Goal: Task Accomplishment & Management: Manage account settings

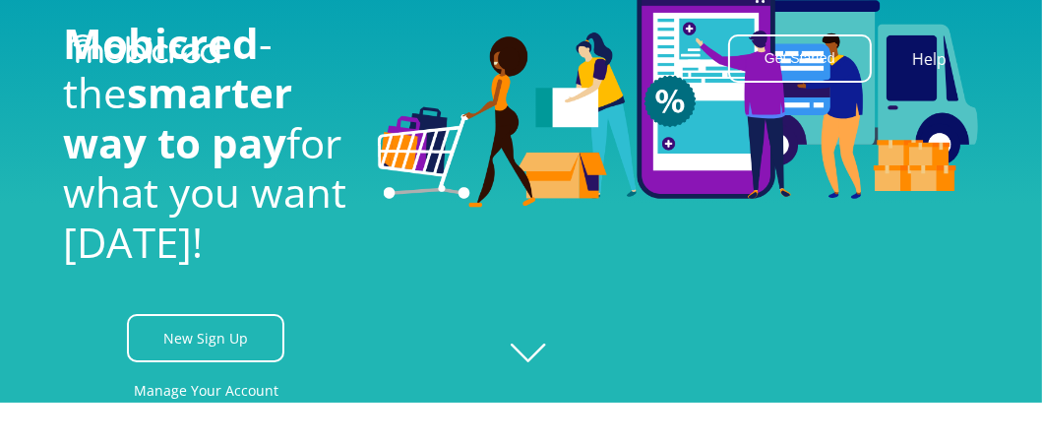
scroll to position [65, 0]
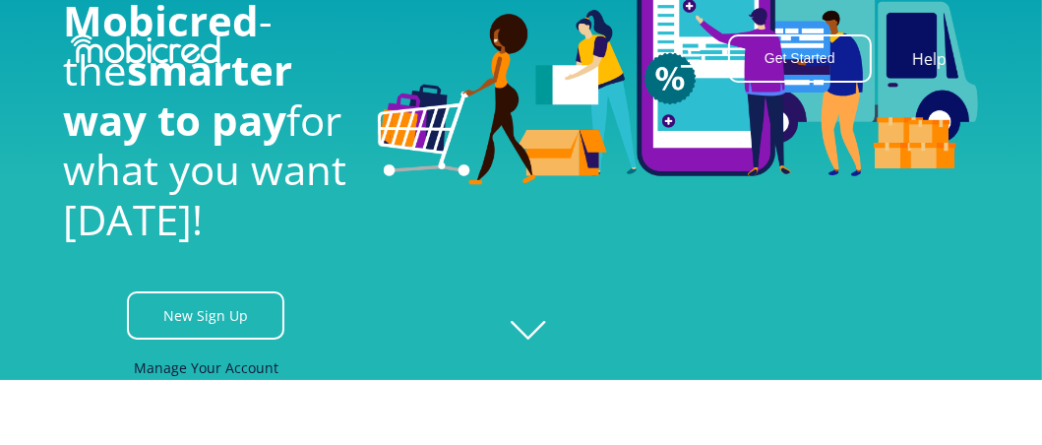
click at [219, 381] on link "Manage Your Account" at bounding box center [206, 367] width 145 height 44
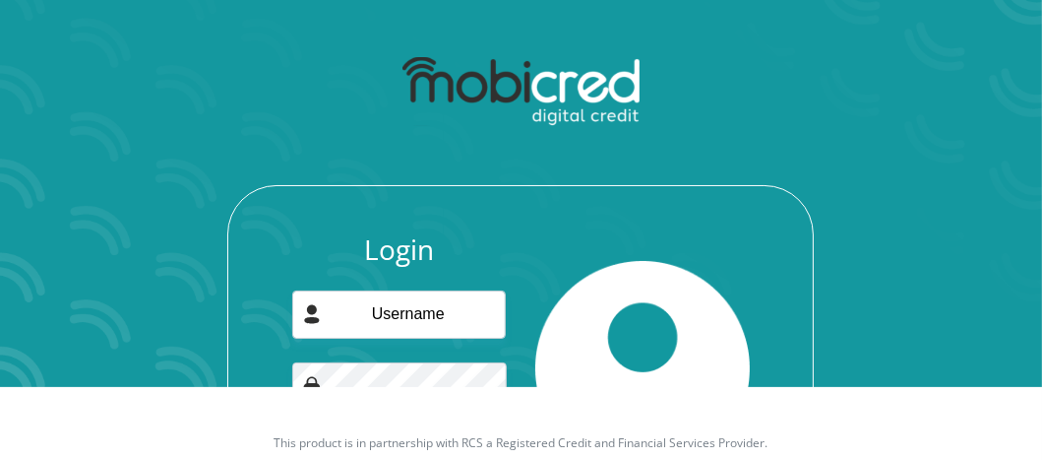
scroll to position [131, 0]
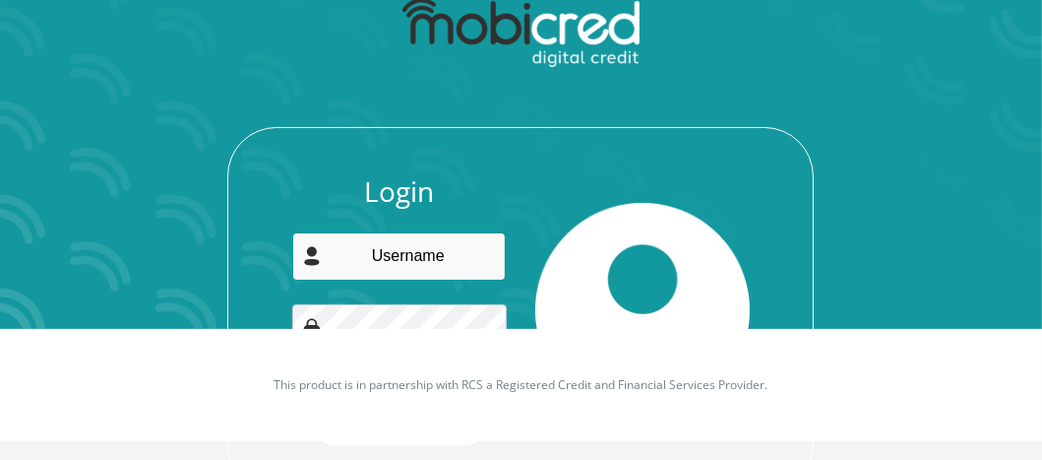
type input "[EMAIL_ADDRESS][DOMAIN_NAME]"
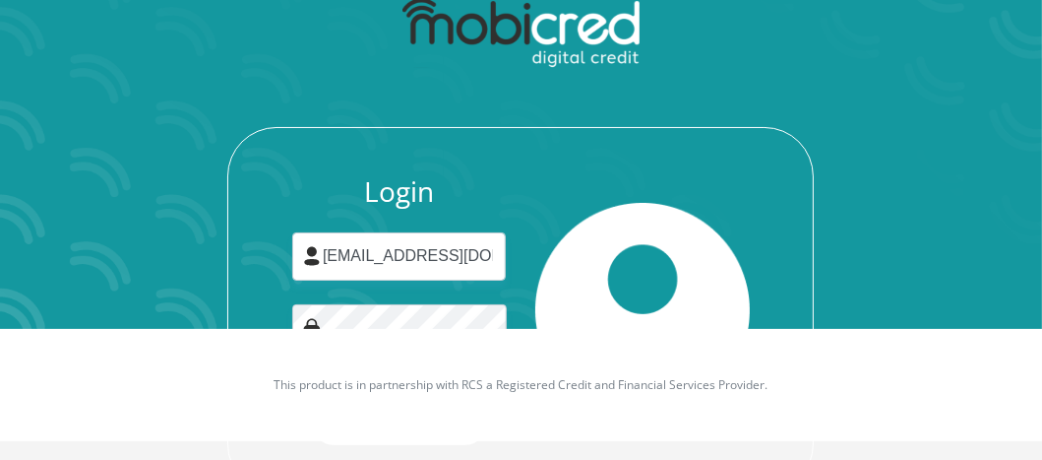
click at [542, 302] on img at bounding box center [642, 310] width 214 height 214
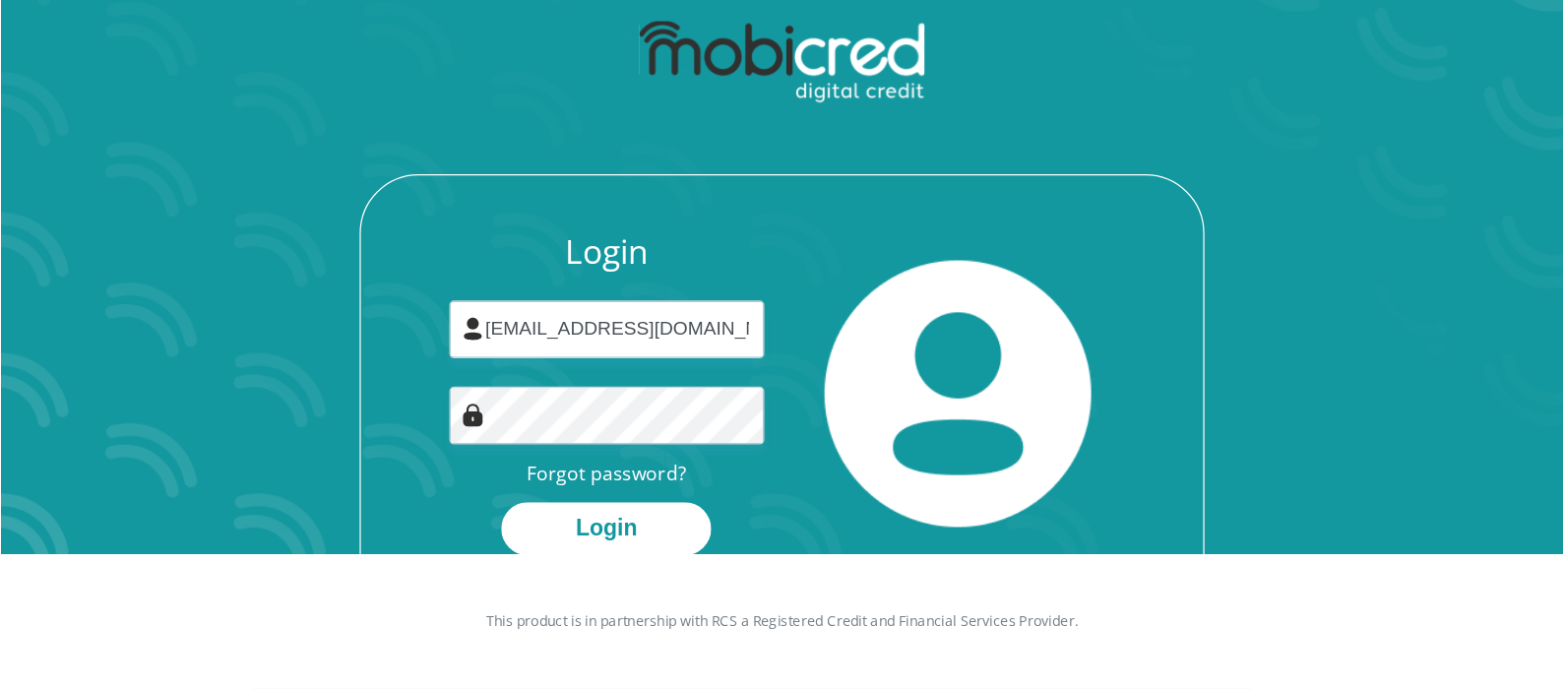
scroll to position [112, 0]
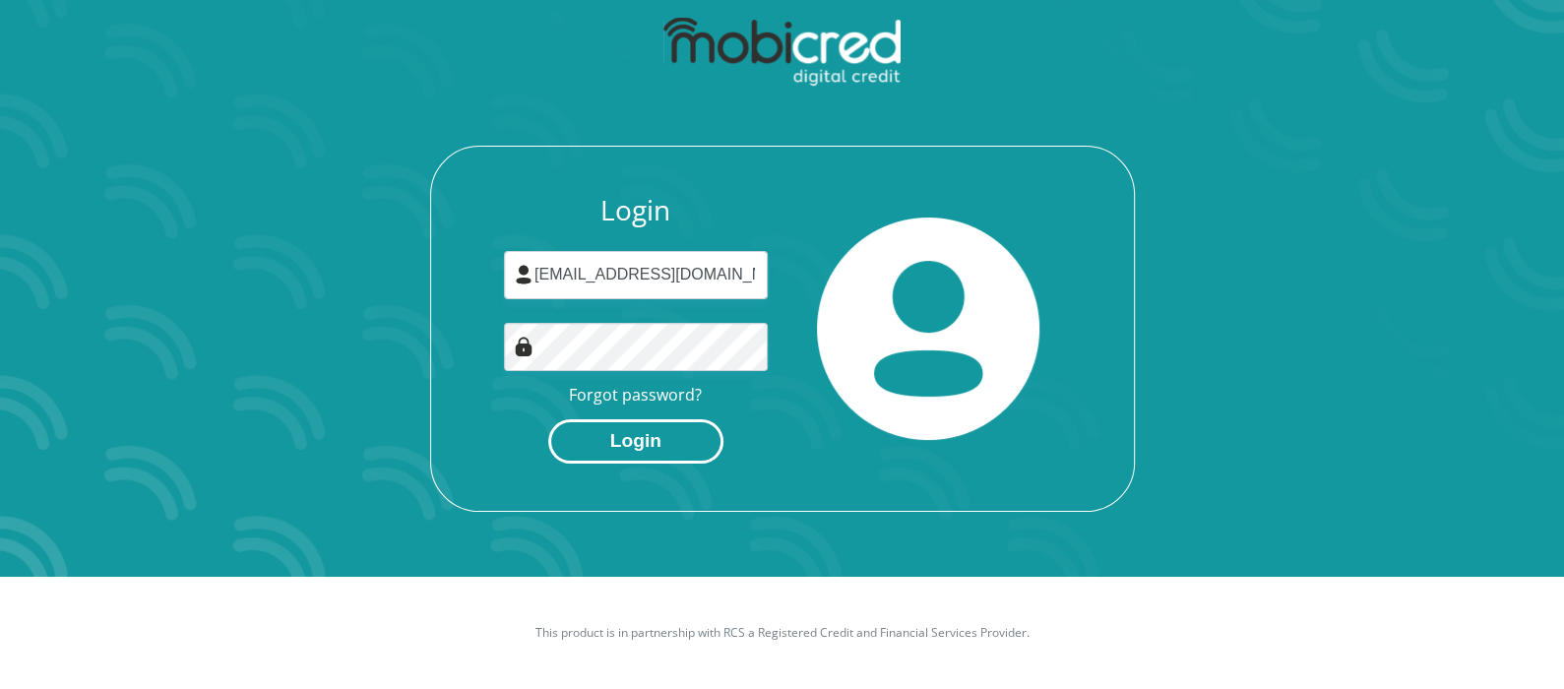
click at [642, 445] on button "Login" at bounding box center [635, 441] width 175 height 44
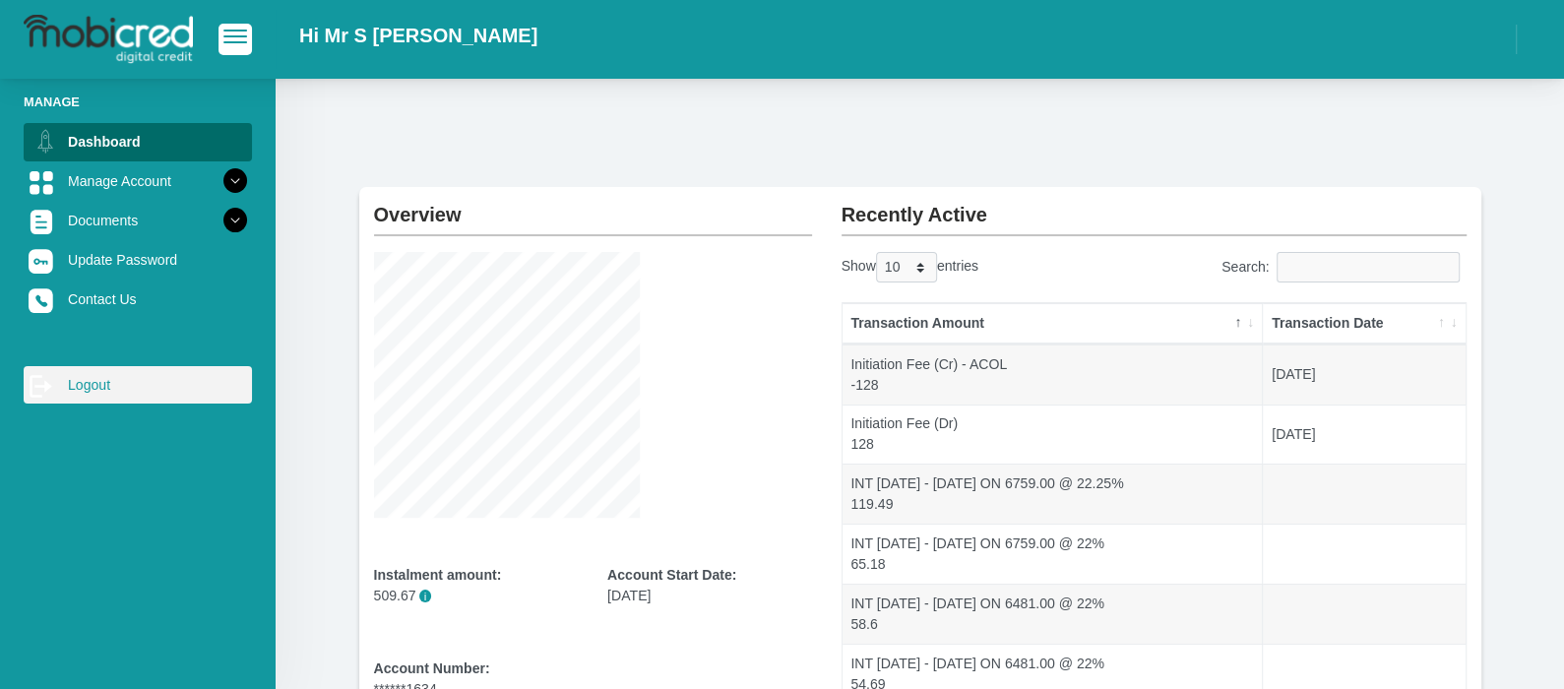
click at [82, 388] on link "log out Logout" at bounding box center [138, 384] width 228 height 37
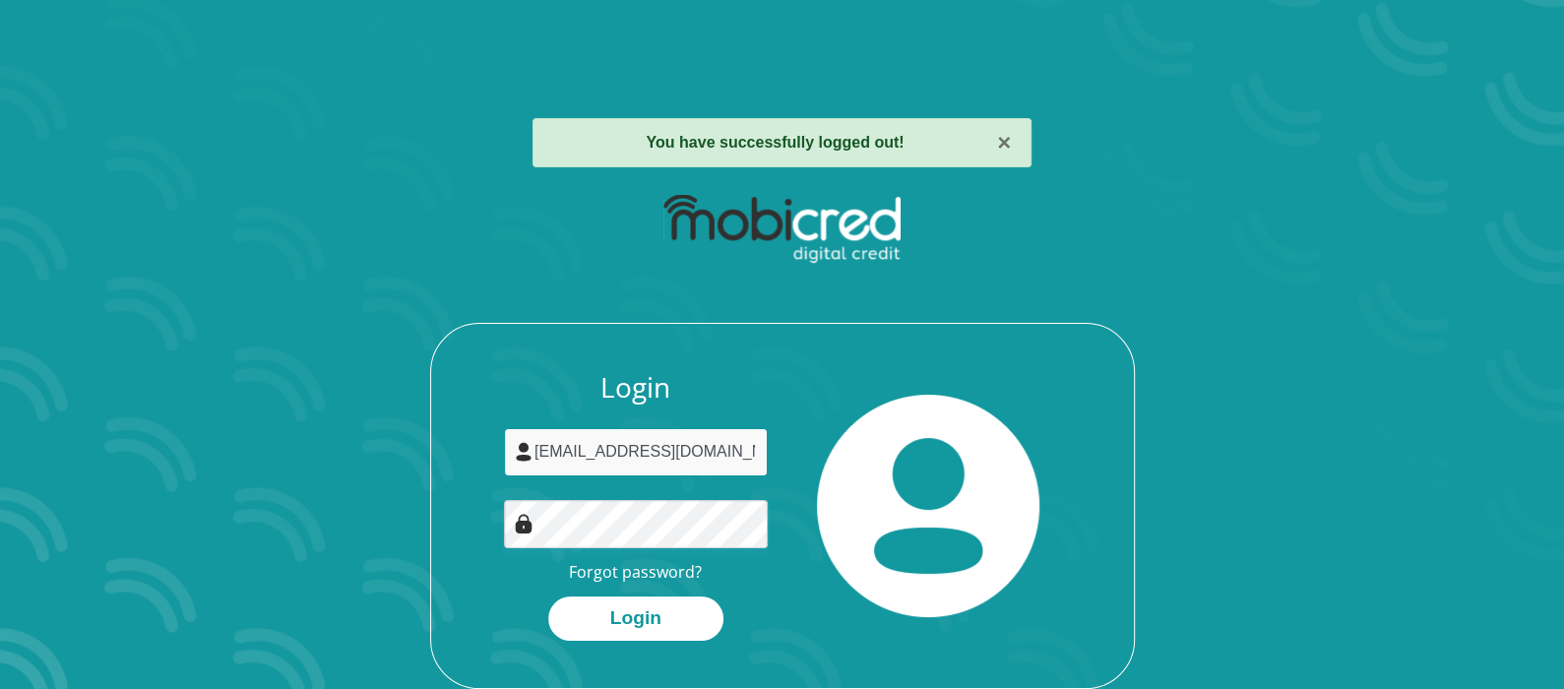
click at [690, 443] on input "[EMAIL_ADDRESS][DOMAIN_NAME]" at bounding box center [636, 452] width 264 height 48
type input "danya.nepgen@gmail.com"
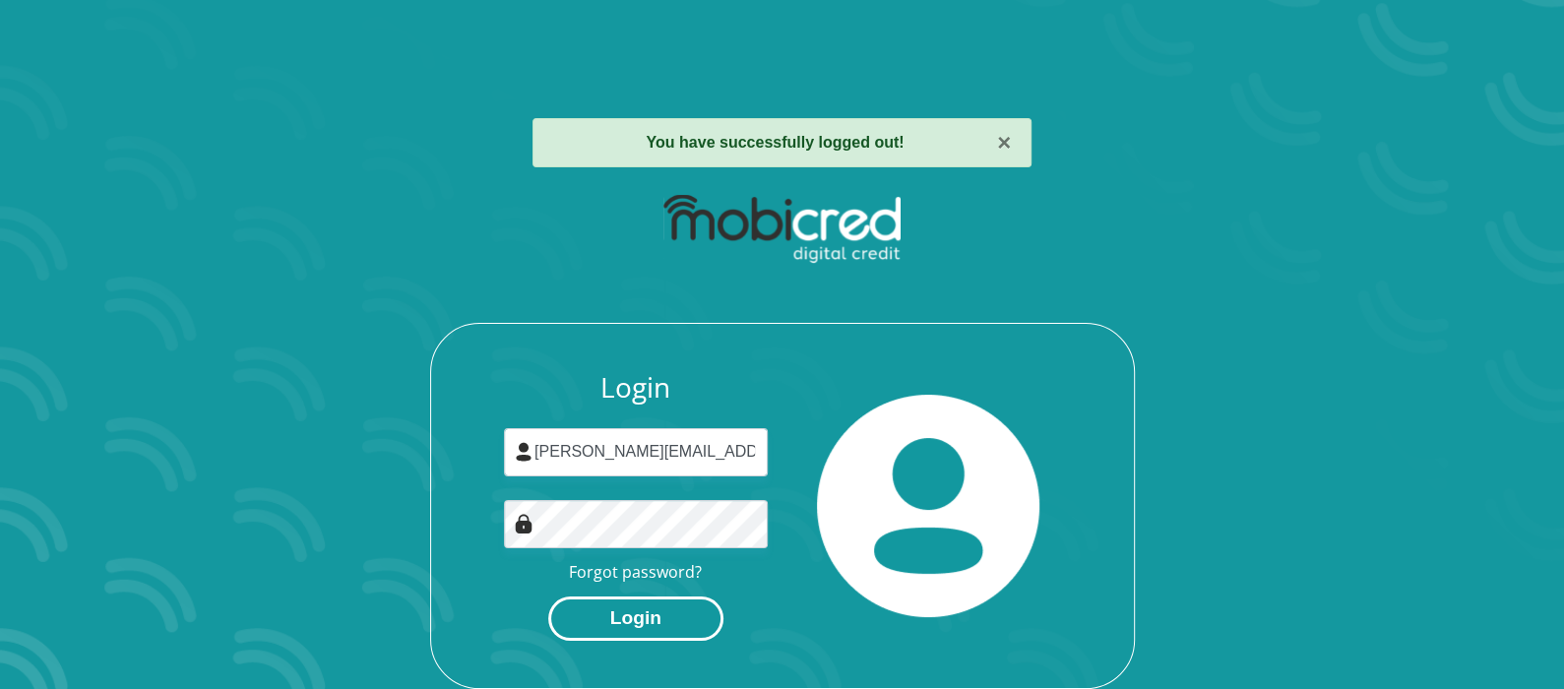
click at [635, 615] on button "Login" at bounding box center [635, 618] width 175 height 44
